Goal: Complete application form

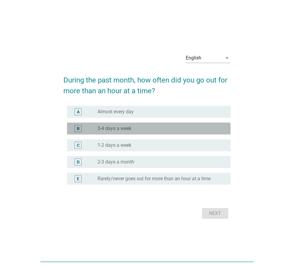
click at [129, 128] on label "3-4 days a week" at bounding box center [114, 128] width 34 height 6
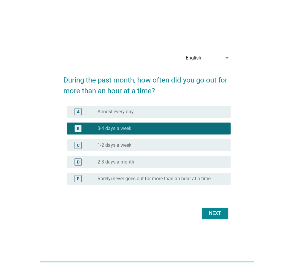
click at [201, 210] on div "Next" at bounding box center [146, 213] width 167 height 14
click at [213, 212] on div "Next" at bounding box center [214, 213] width 17 height 7
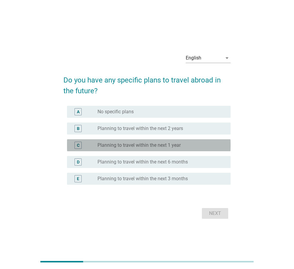
click at [150, 146] on label "Planning to travel within the next 1 year" at bounding box center [138, 145] width 83 height 6
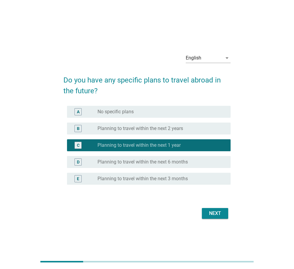
click at [209, 211] on div "Next" at bounding box center [214, 213] width 17 height 7
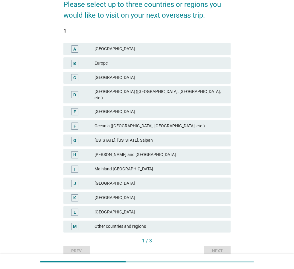
scroll to position [61, 0]
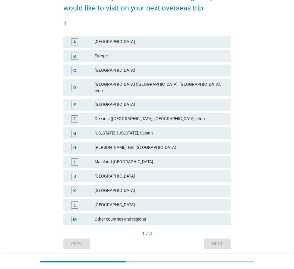
click at [130, 187] on div "[GEOGRAPHIC_DATA]" at bounding box center [159, 190] width 131 height 7
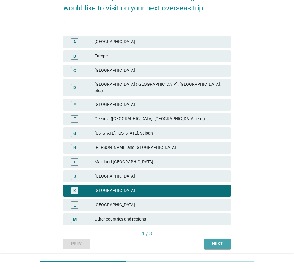
click at [226, 238] on button "Next" at bounding box center [217, 243] width 26 height 11
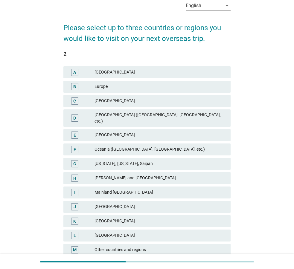
click at [116, 218] on div "[GEOGRAPHIC_DATA]" at bounding box center [159, 221] width 131 height 7
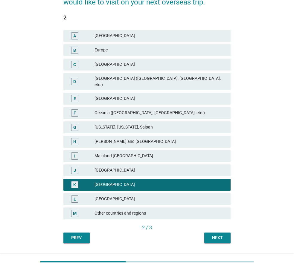
scroll to position [77, 0]
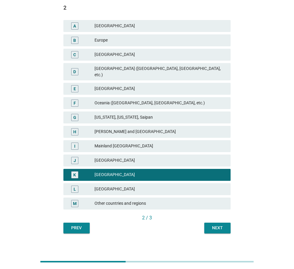
click at [219, 225] on div "Next" at bounding box center [217, 228] width 17 height 6
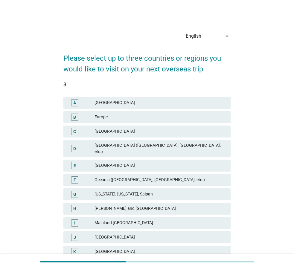
click at [106, 248] on div "[GEOGRAPHIC_DATA]" at bounding box center [159, 251] width 131 height 7
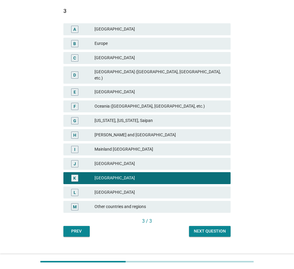
scroll to position [77, 0]
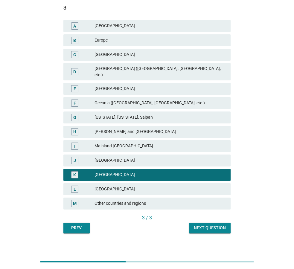
click at [200, 225] on div "Next question" at bounding box center [210, 228] width 32 height 6
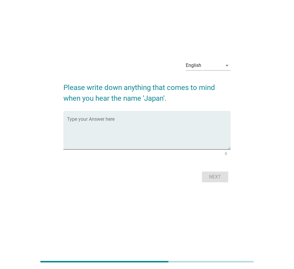
scroll to position [0, 0]
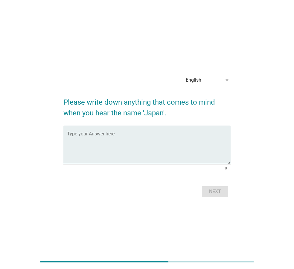
click at [108, 149] on textarea "Type your Answer here" at bounding box center [148, 148] width 163 height 31
click at [199, 79] on div "English" at bounding box center [194, 79] width 16 height 5
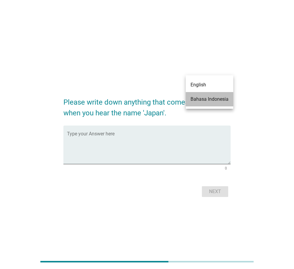
click at [215, 100] on div "Bahasa Indonesia" at bounding box center [209, 99] width 38 height 7
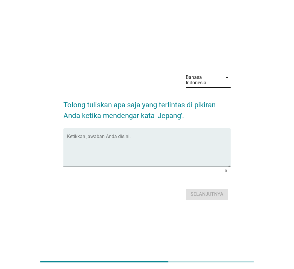
click at [97, 85] on div "Bahasa Indonesia arrow_drop_down" at bounding box center [146, 81] width 167 height 26
click at [191, 135] on div "Ketikkan jawaban Anda disini." at bounding box center [148, 147] width 163 height 39
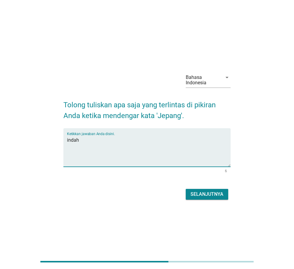
type textarea "indah"
click at [198, 194] on div "Selanjutnya" at bounding box center [206, 194] width 33 height 7
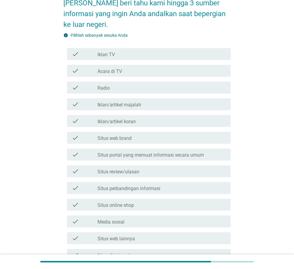
scroll to position [61, 0]
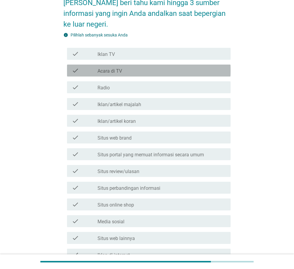
click at [118, 71] on label "Acara di TV" at bounding box center [109, 71] width 25 height 6
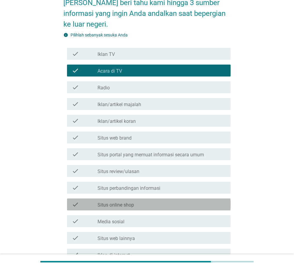
click at [140, 205] on div "check_box_outline_blank Situs online shop" at bounding box center [161, 204] width 128 height 7
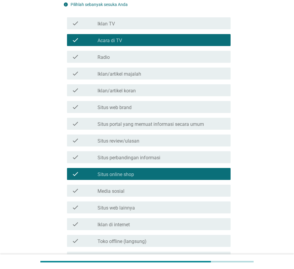
click at [133, 189] on div "check_box_outline_blank Media sosial" at bounding box center [161, 190] width 128 height 7
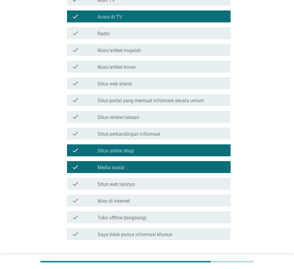
scroll to position [152, 0]
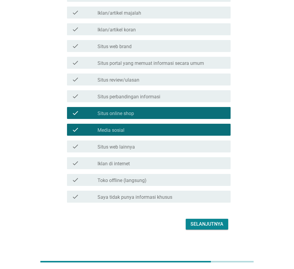
click at [143, 164] on div "check_box_outline_blank Iklan di internet" at bounding box center [161, 163] width 128 height 7
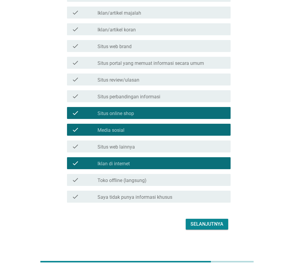
click at [216, 217] on div "Selanjutnya" at bounding box center [146, 224] width 167 height 14
click at [216, 221] on div "Selanjutnya" at bounding box center [206, 224] width 33 height 7
